Goal: Task Accomplishment & Management: Use online tool/utility

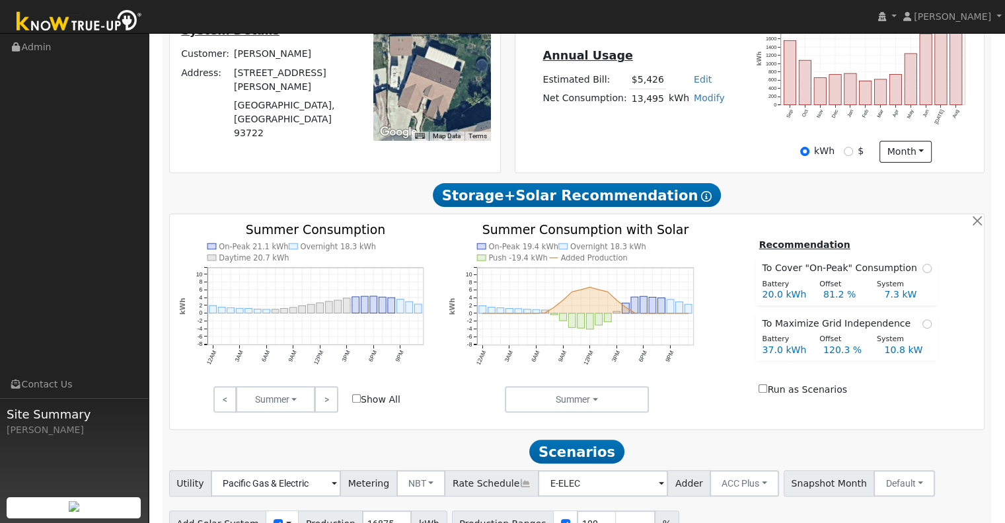
scroll to position [382, 0]
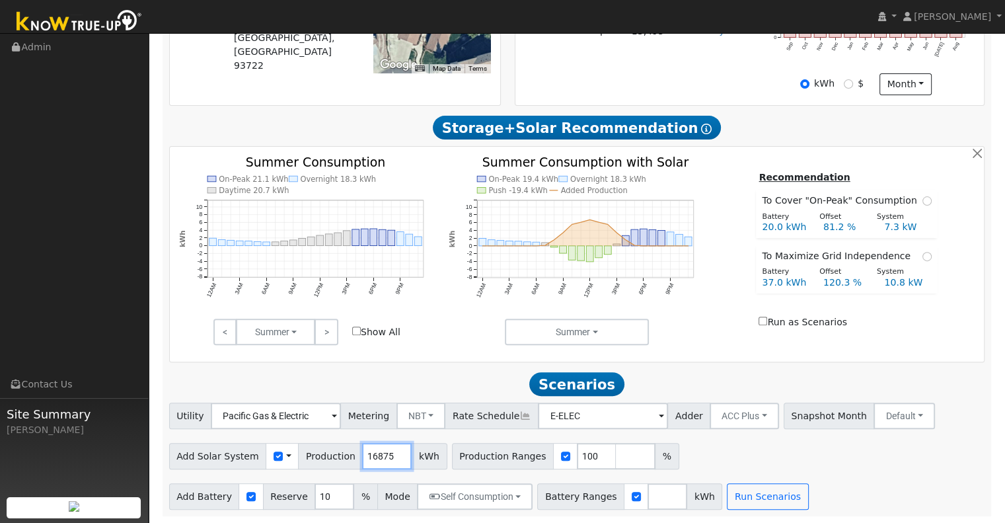
drag, startPoint x: 379, startPoint y: 455, endPoint x: 315, endPoint y: 463, distance: 64.6
click at [315, 463] on div "Add Solar System Use CSV Data Production 16875 kWh" at bounding box center [308, 456] width 278 height 26
type input "18242"
click at [647, 496] on input "number" at bounding box center [667, 496] width 40 height 26
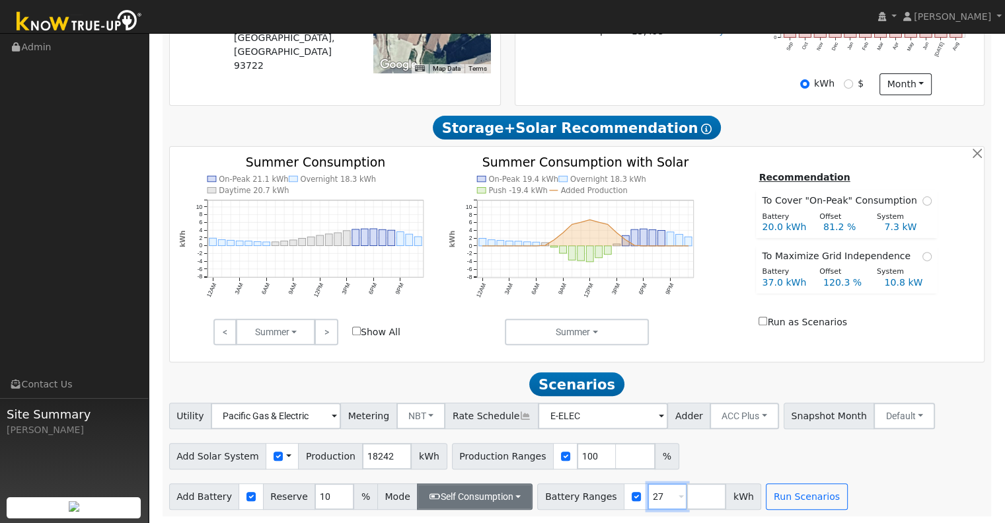
type input "27"
click at [502, 493] on button "Self Consumption" at bounding box center [475, 496] width 116 height 26
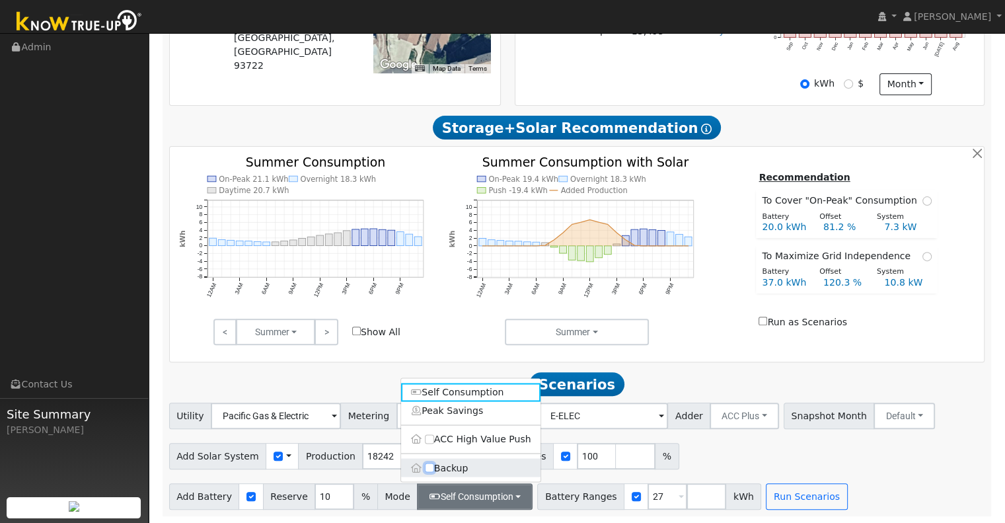
click at [429, 467] on input "Backup" at bounding box center [429, 467] width 9 height 9
checkbox input "true"
type input "20"
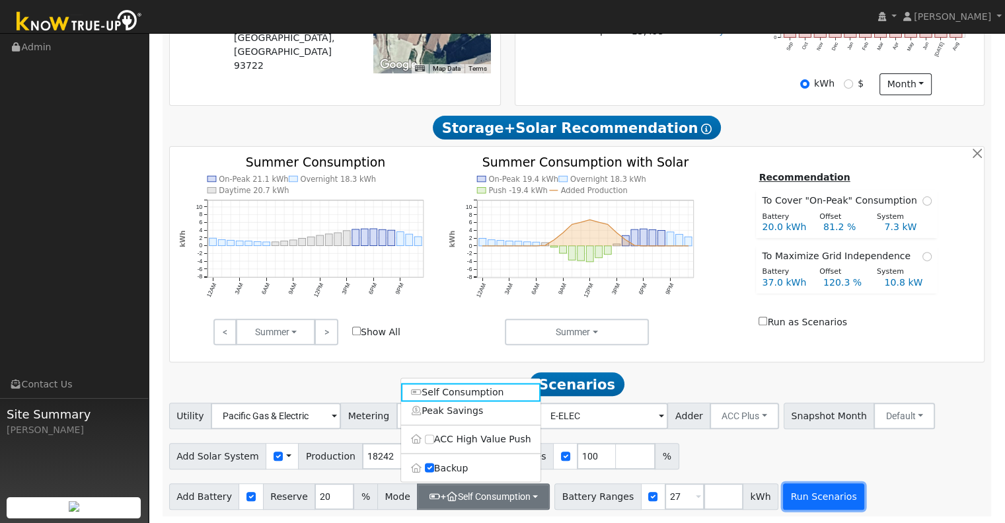
click at [797, 499] on button "Run Scenarios" at bounding box center [823, 496] width 81 height 26
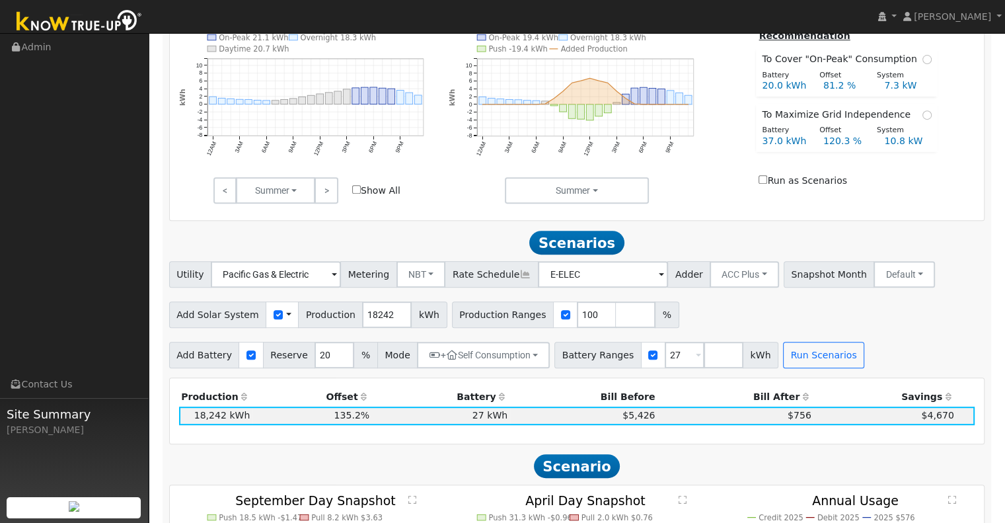
scroll to position [537, 0]
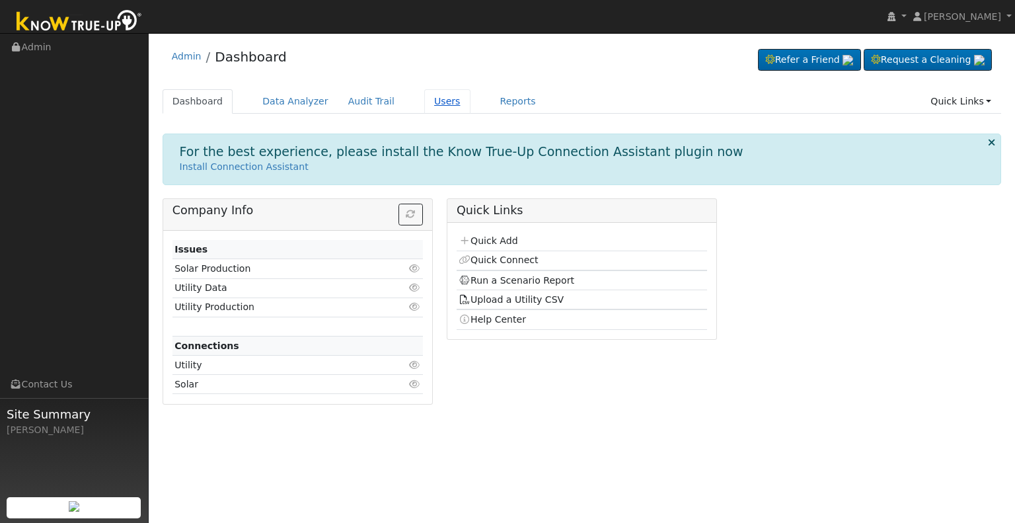
click at [425, 101] on link "Users" at bounding box center [447, 101] width 46 height 24
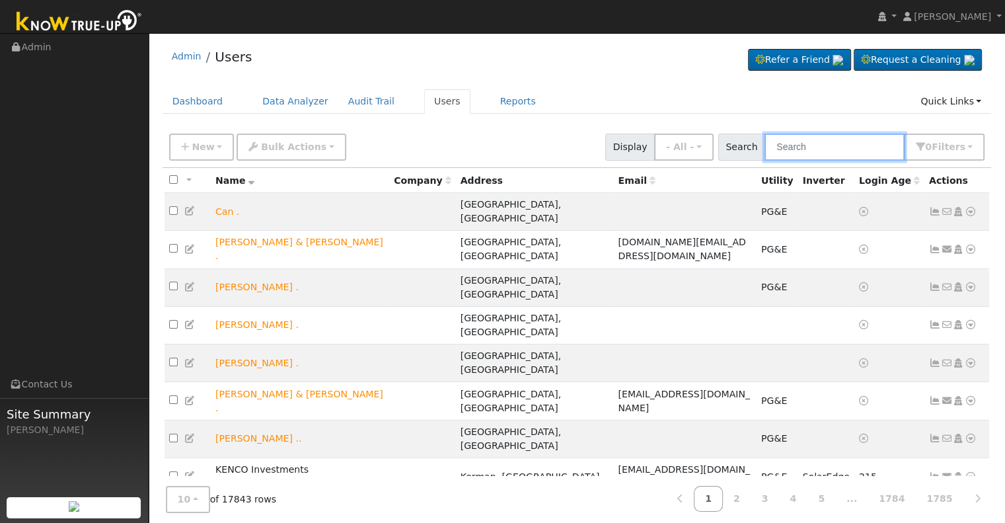
click at [814, 145] on input "text" at bounding box center [834, 146] width 140 height 27
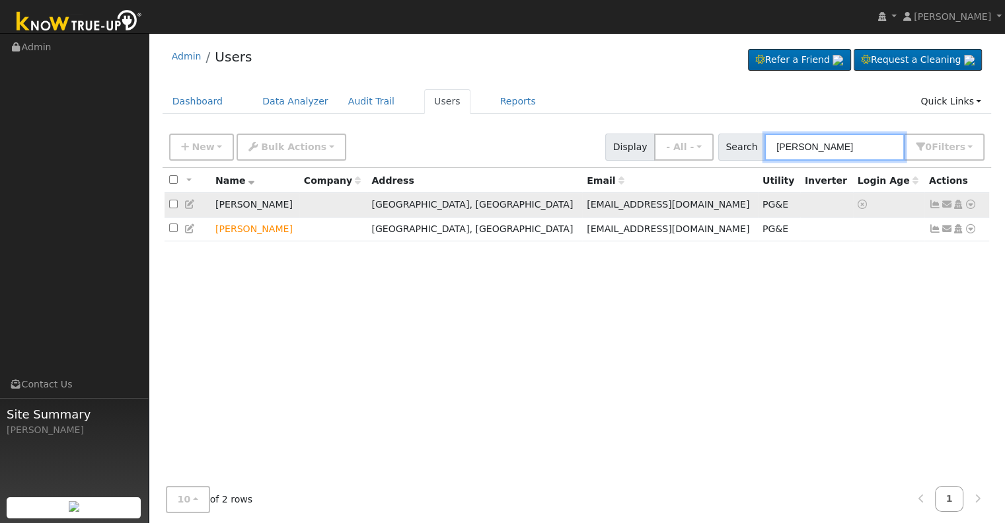
type input "maria munoz"
click at [972, 205] on icon at bounding box center [970, 204] width 12 height 9
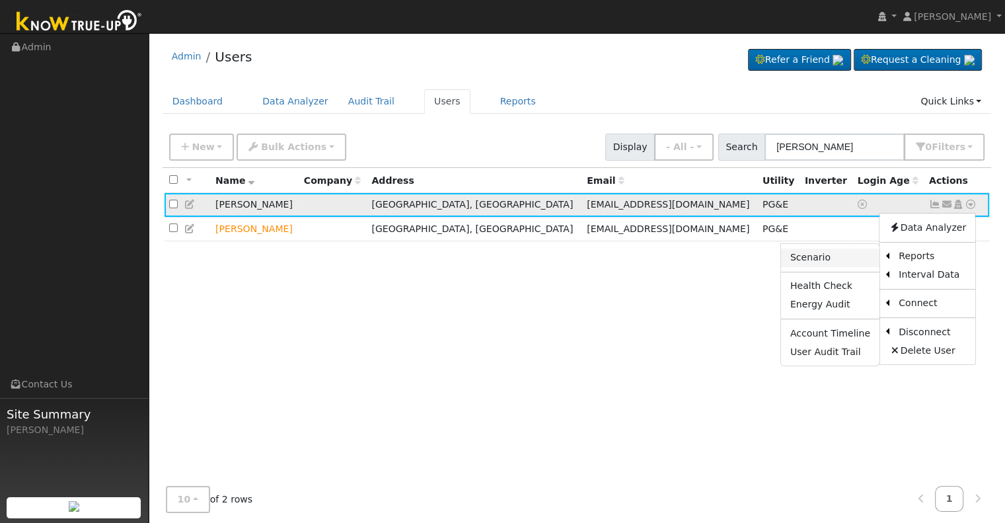
click at [835, 260] on link "Scenario" at bounding box center [830, 257] width 98 height 18
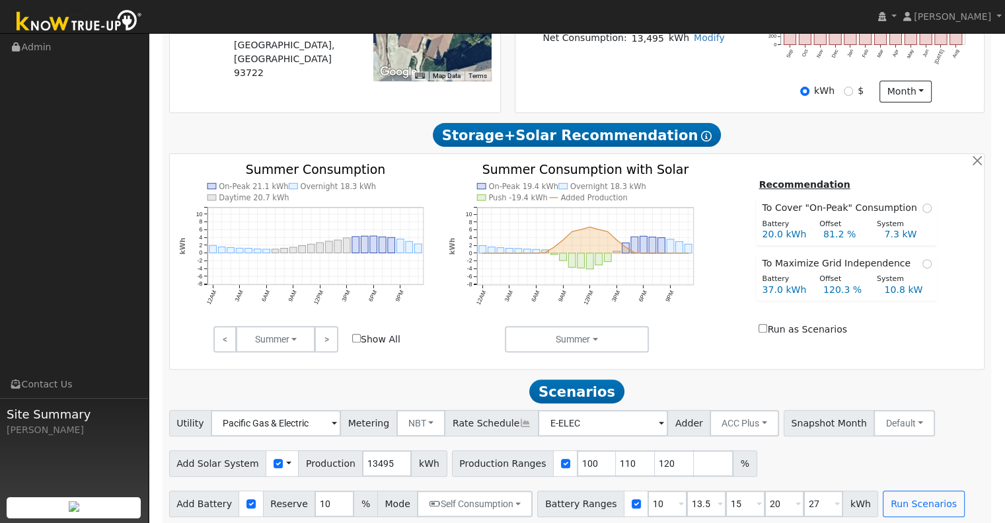
scroll to position [382, 0]
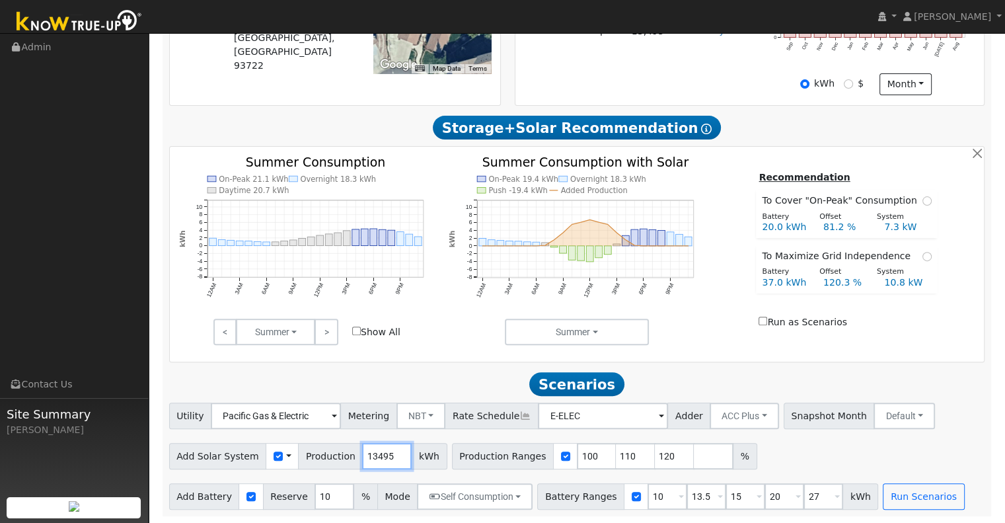
drag, startPoint x: 379, startPoint y: 454, endPoint x: 327, endPoint y: 458, distance: 52.3
click at [327, 458] on div "Add Solar System Use CSV Data Production 13495 kWh" at bounding box center [308, 456] width 278 height 26
type input "18242"
click at [616, 453] on input "110" at bounding box center [636, 456] width 40 height 26
type input "120"
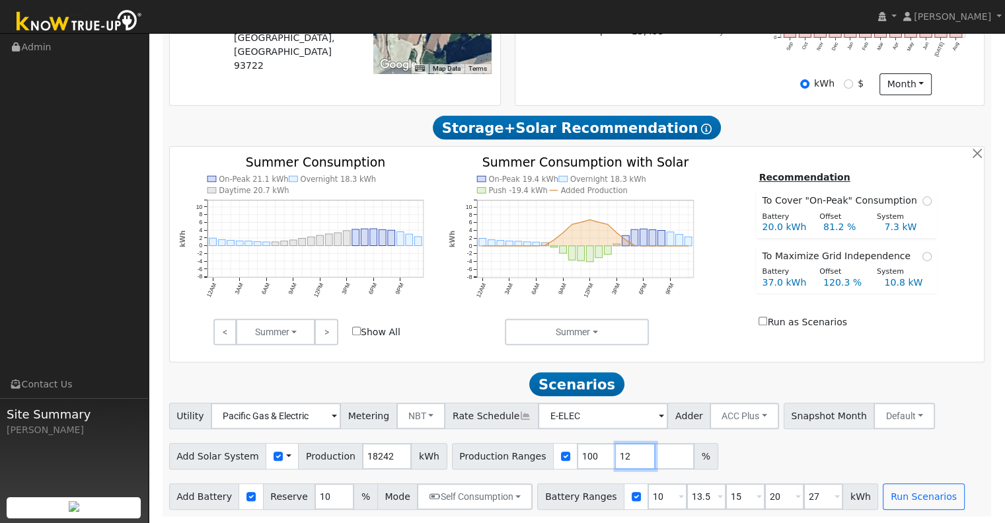
type input "1"
click at [647, 497] on input "1" at bounding box center [667, 496] width 40 height 26
type input "13.5"
type input "15"
type input "20"
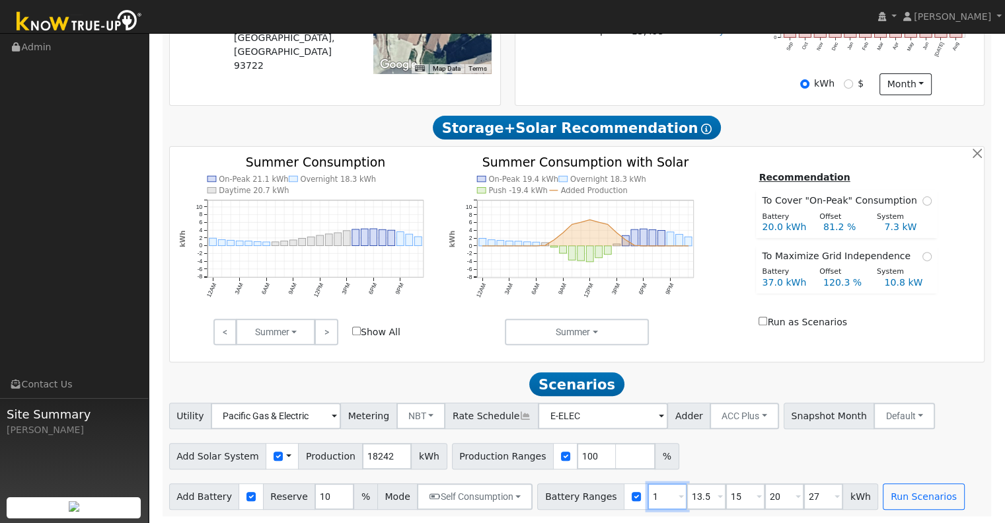
type input "27"
type input "15"
type input "20"
type input "27"
type input "20"
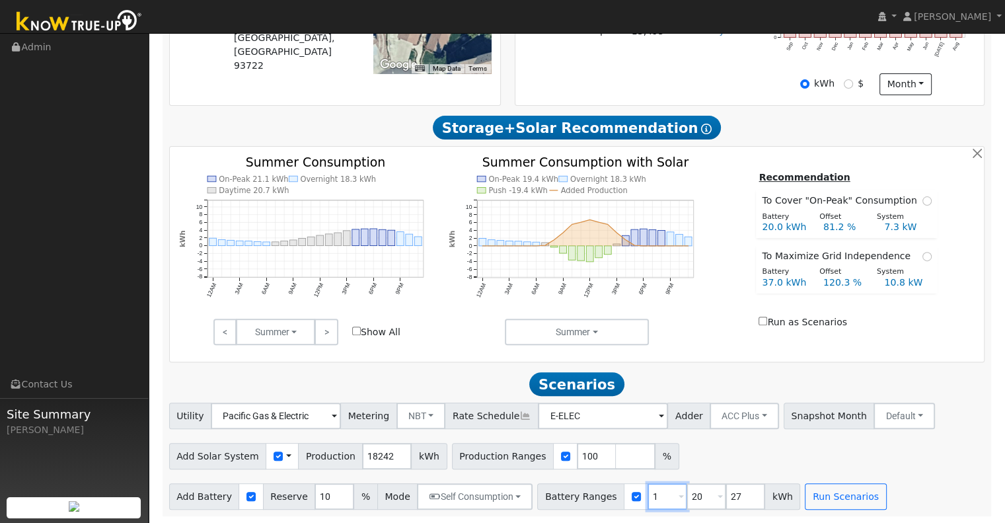
type input "27"
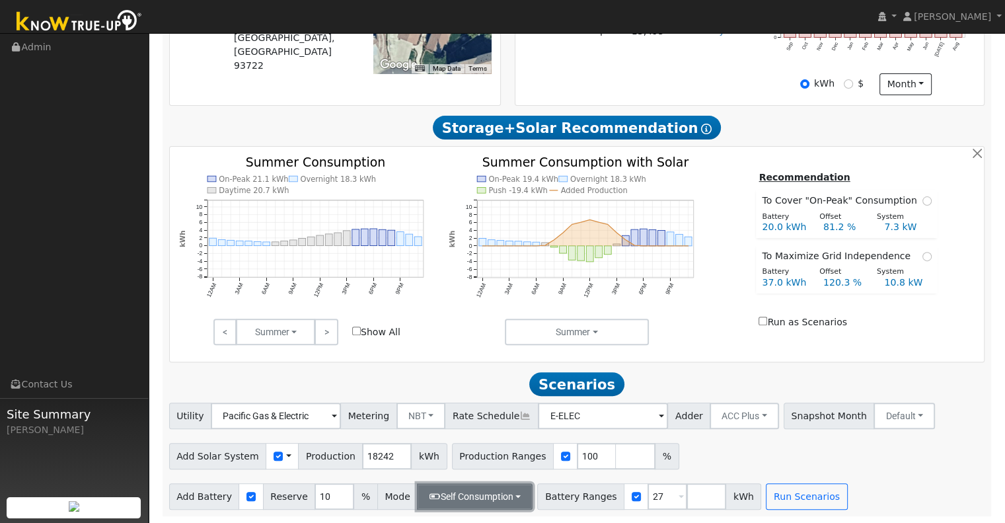
click at [505, 493] on button "Self Consumption" at bounding box center [475, 496] width 116 height 26
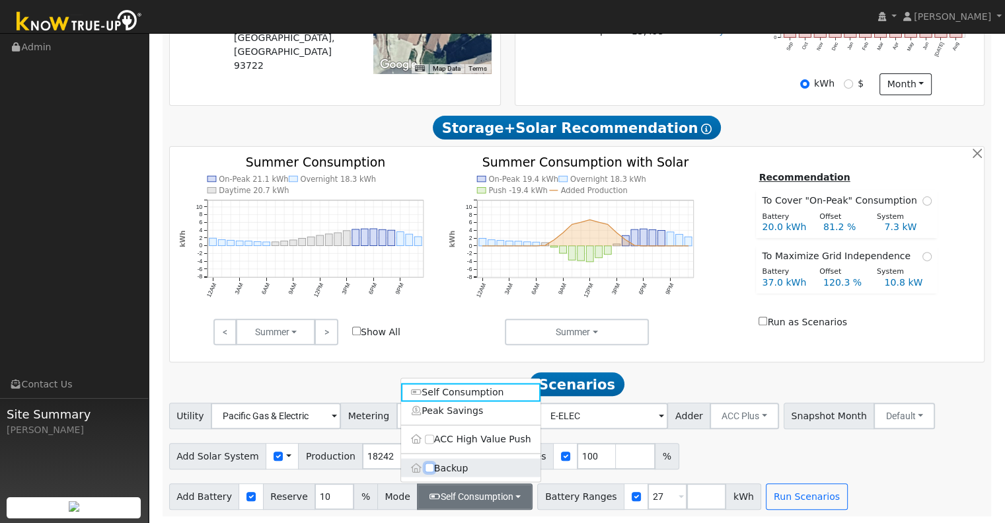
click at [431, 465] on input "Backup" at bounding box center [429, 467] width 9 height 9
checkbox input "true"
type input "20"
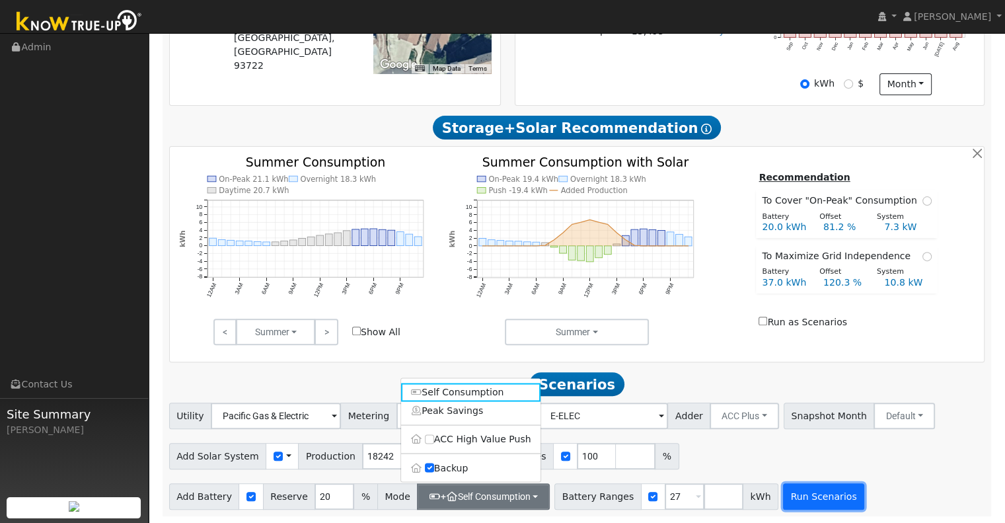
click at [792, 501] on button "Run Scenarios" at bounding box center [823, 496] width 81 height 26
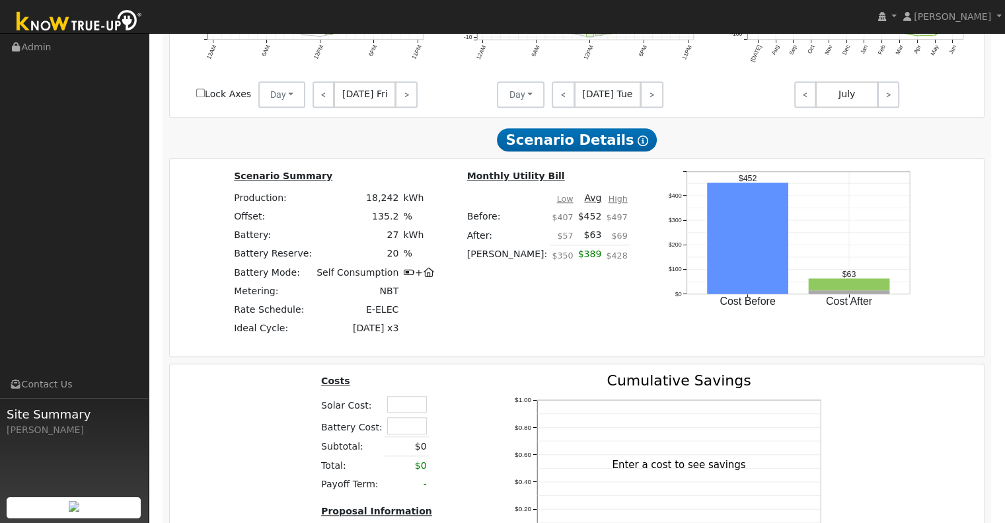
scroll to position [1087, 0]
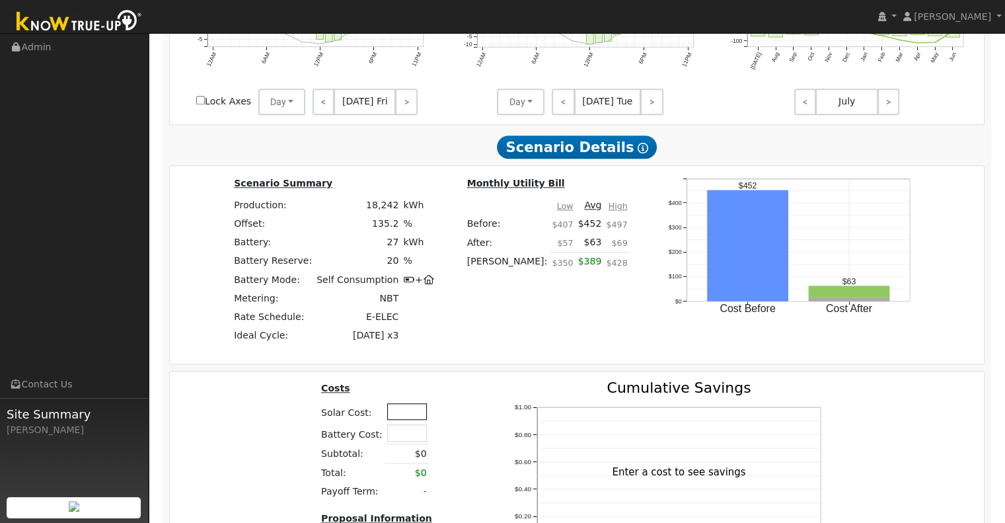
click at [404, 417] on input "text" at bounding box center [407, 411] width 40 height 17
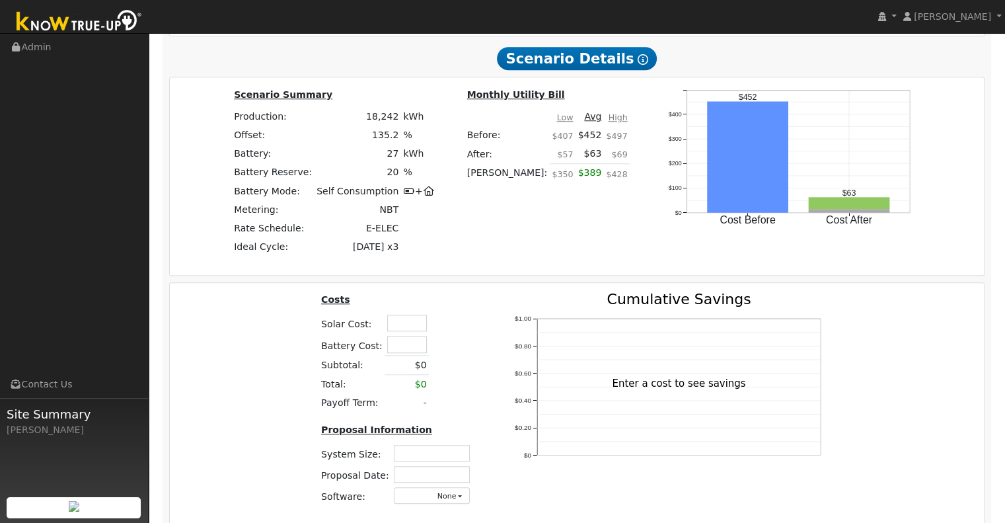
scroll to position [1198, 0]
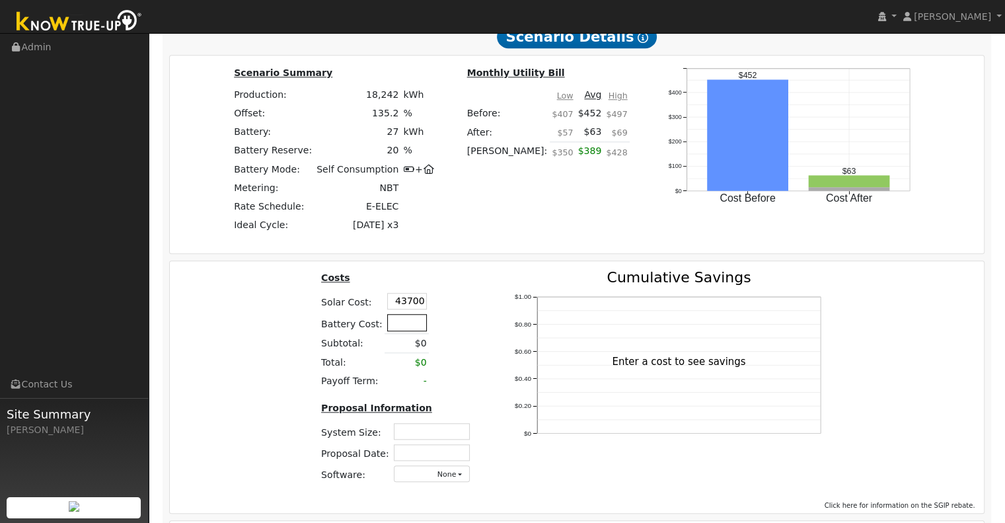
type input "$43,700"
click at [396, 325] on input "text" at bounding box center [407, 322] width 40 height 17
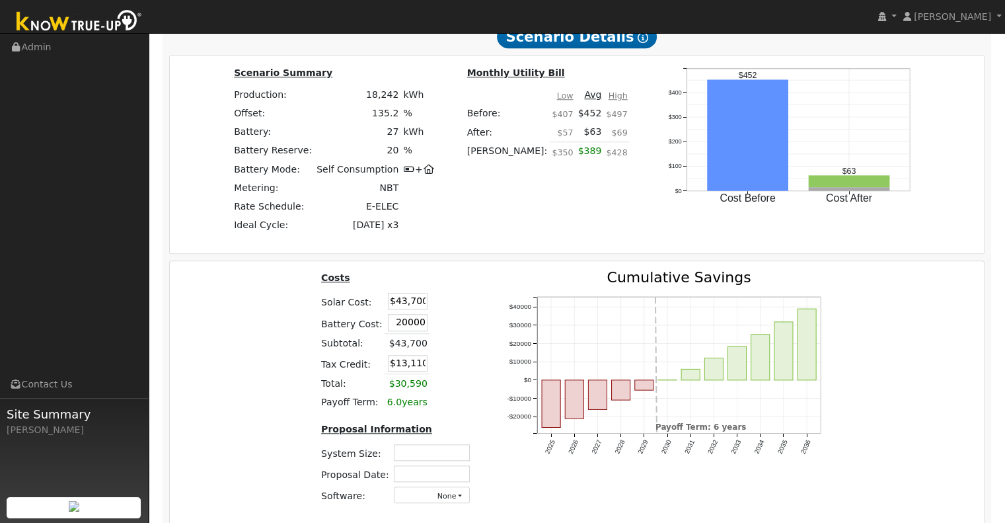
drag, startPoint x: 400, startPoint y: 326, endPoint x: 431, endPoint y: 330, distance: 31.2
click at [431, 330] on tr "Battery Cost: 20000" at bounding box center [398, 323] width 158 height 22
type input "$23,700"
type input "$20,220"
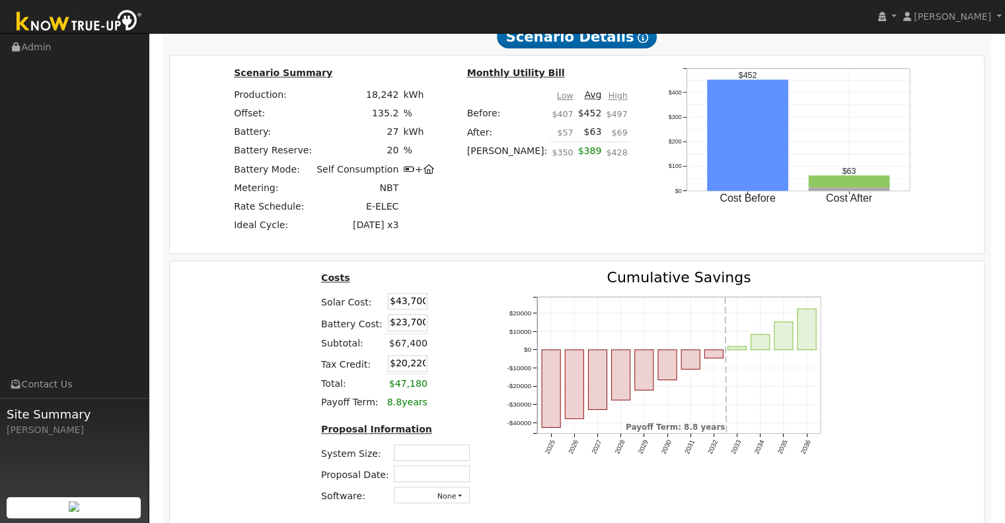
drag, startPoint x: 402, startPoint y: 303, endPoint x: 423, endPoint y: 303, distance: 20.5
click at [423, 303] on td "$43,700" at bounding box center [406, 301] width 45 height 21
type input "$40,000"
type input "$19,110"
click at [449, 314] on table "Costs Solar Cost: $40,000 Battery Cost: $23,700 Subtotal: $67,400 Tax Credit: $…" at bounding box center [398, 340] width 158 height 141
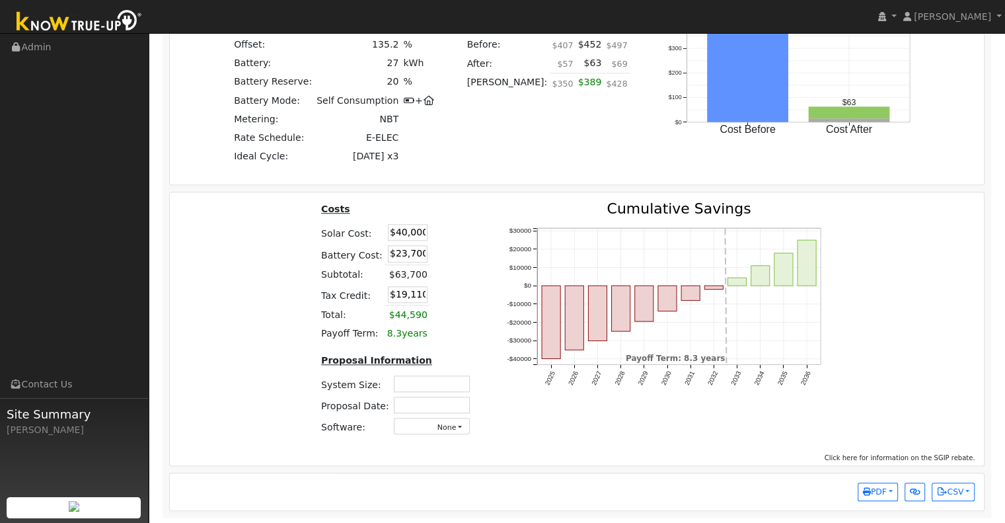
scroll to position [1271, 0]
click at [425, 380] on input "text" at bounding box center [432, 382] width 76 height 17
type input "12.3"
click at [452, 404] on input "text" at bounding box center [432, 403] width 76 height 17
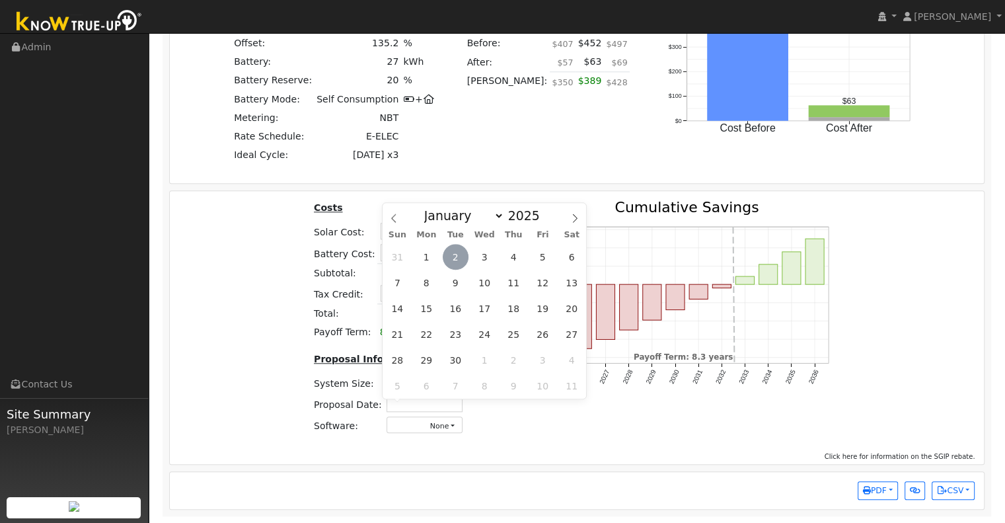
click at [460, 249] on span "2" at bounding box center [456, 257] width 26 height 26
type input "[DATE]"
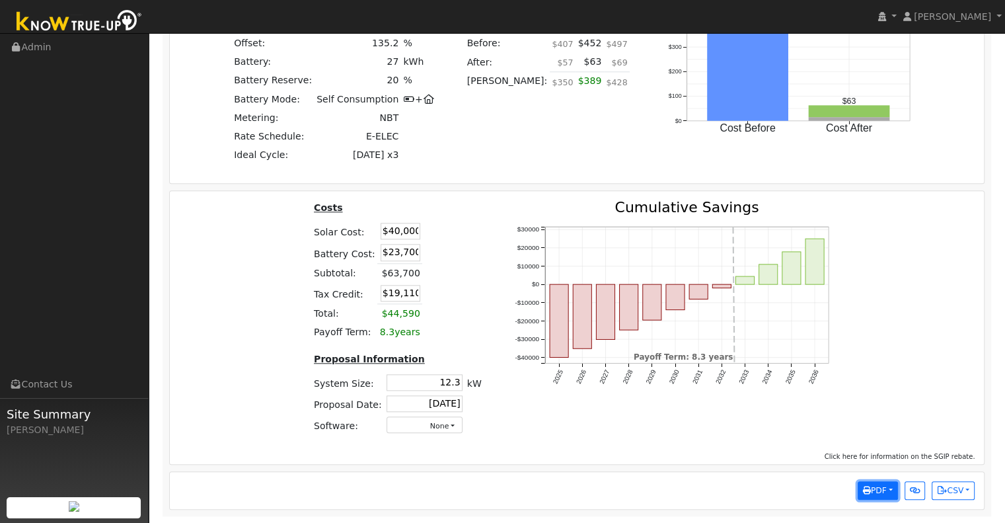
click at [890, 491] on button "PDF" at bounding box center [877, 490] width 40 height 18
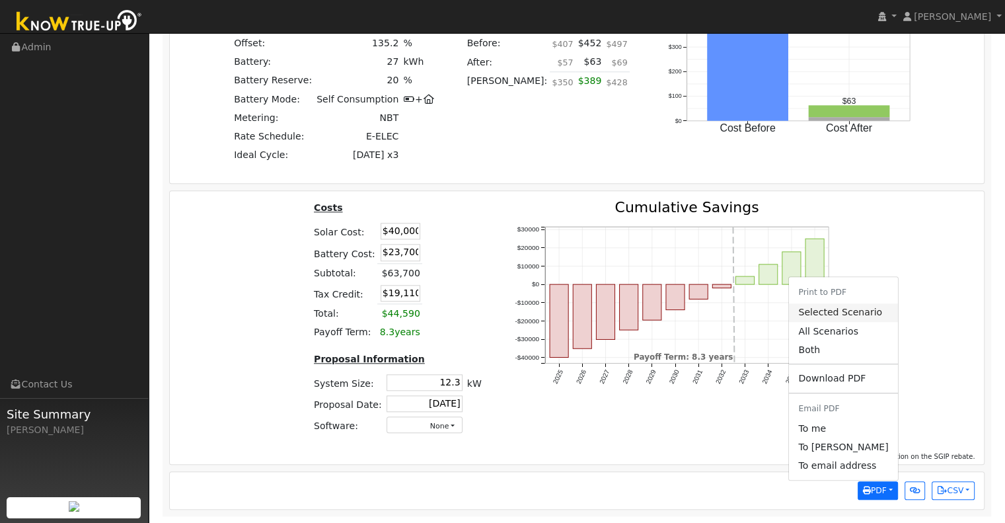
click at [861, 315] on link "Selected Scenario" at bounding box center [843, 312] width 108 height 18
